Goal: Navigation & Orientation: Find specific page/section

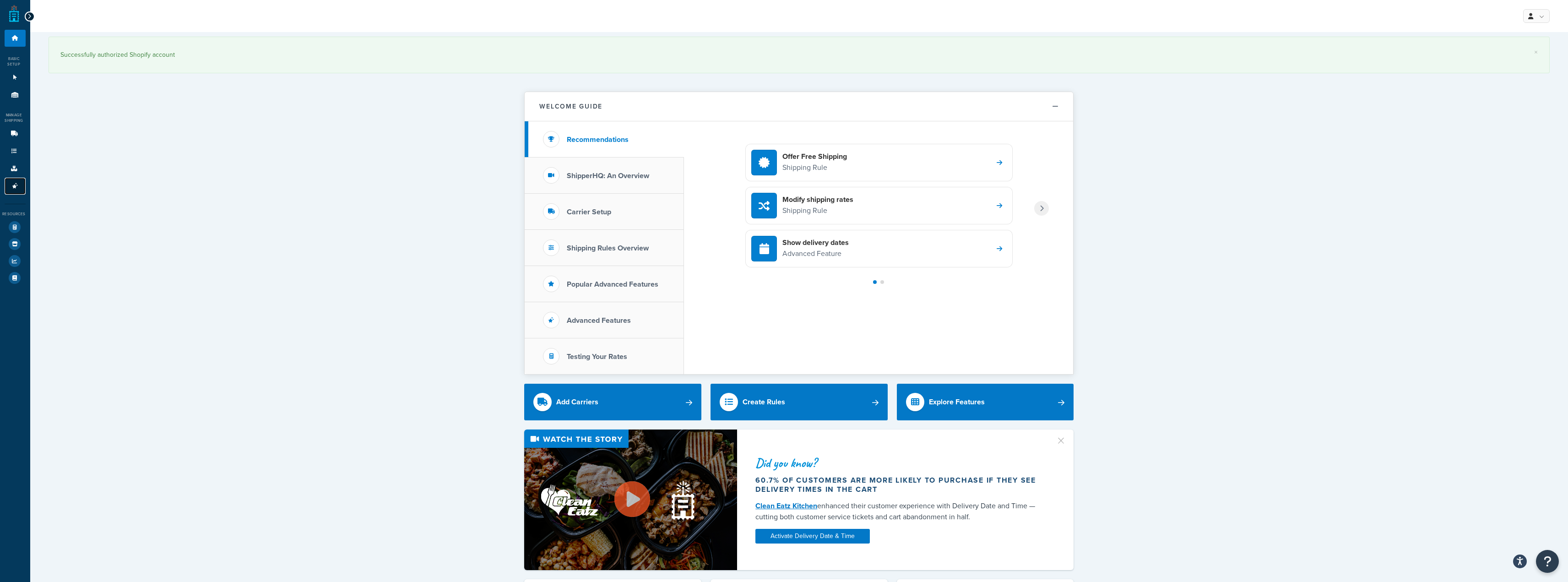
click at [16, 184] on icon at bounding box center [15, 186] width 9 height 5
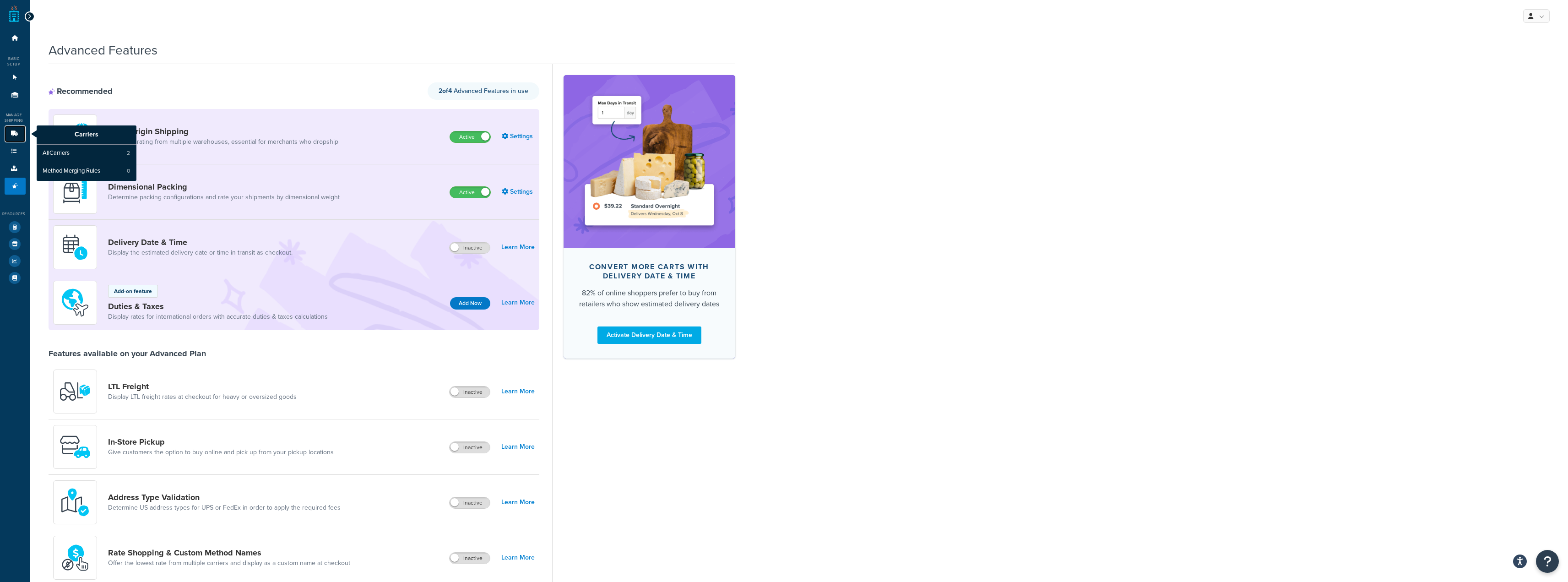
click at [10, 136] on icon at bounding box center [14, 133] width 9 height 5
